Goal: Task Accomplishment & Management: Complete application form

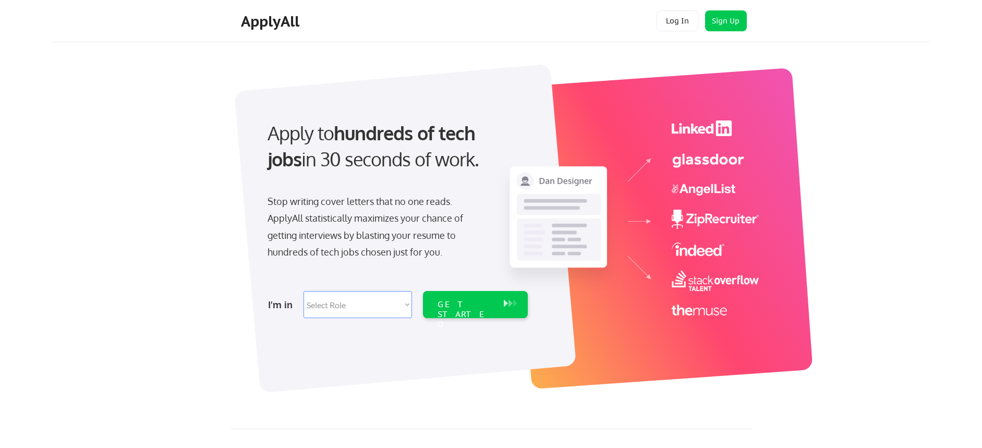
click at [371, 302] on select "Select Role Software Engineering Product Management Customer Success Sales UI/U…" at bounding box center [358, 304] width 109 height 27
select select ""tech_finance_biz_ops_cos""
click at [304, 291] on select "Select Role Software Engineering Product Management Customer Success Sales UI/U…" at bounding box center [358, 304] width 109 height 27
select select ""tech_finance_biz_ops_cos""
click at [477, 309] on div "GET STARTED" at bounding box center [466, 314] width 56 height 30
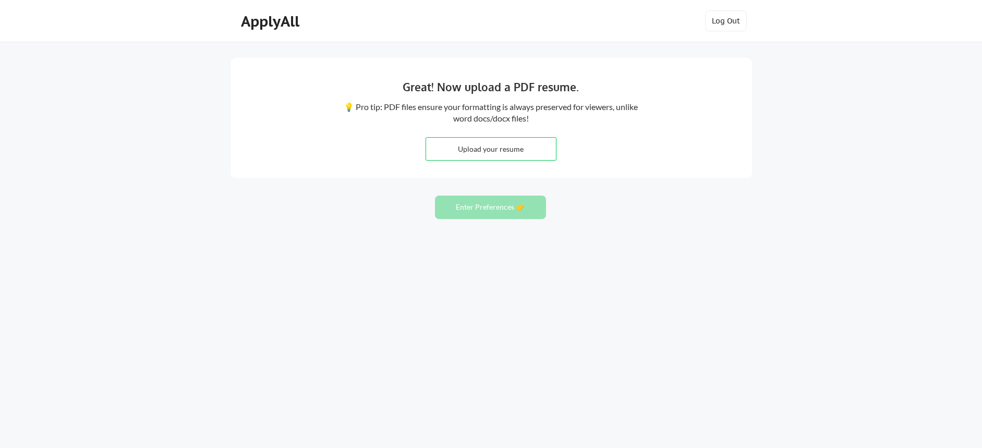
click at [496, 143] on input "file" at bounding box center [491, 149] width 130 height 22
type input "C:\fakepath\RESUME _CONNIE JANG.pdf"
click at [523, 209] on button "Enter Preferences 👉" at bounding box center [490, 207] width 111 height 23
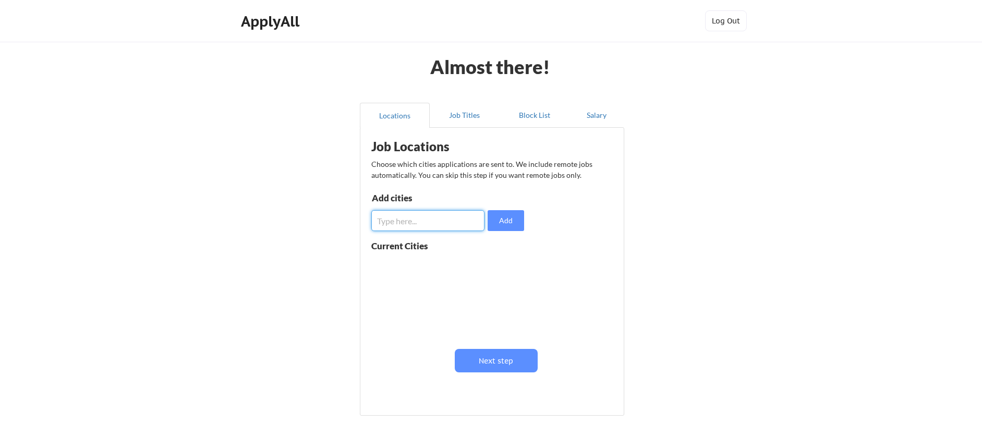
click at [434, 221] on input "input" at bounding box center [427, 220] width 113 height 21
